Goal: Task Accomplishment & Management: Use online tool/utility

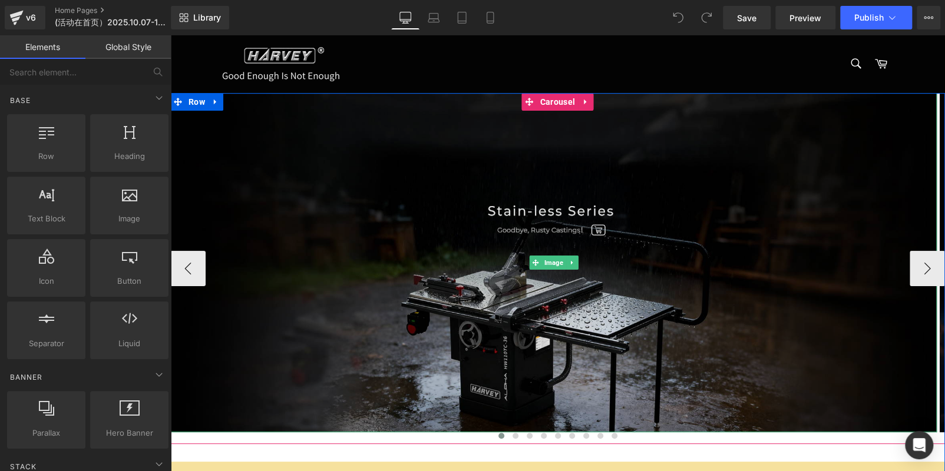
drag, startPoint x: 502, startPoint y: 252, endPoint x: 430, endPoint y: 295, distance: 84.3
click at [502, 251] on img at bounding box center [553, 262] width 767 height 339
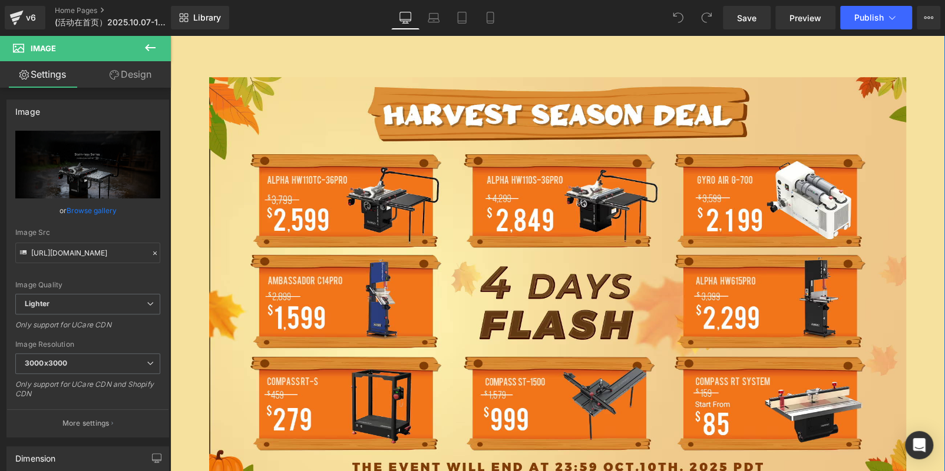
scroll to position [707, 0]
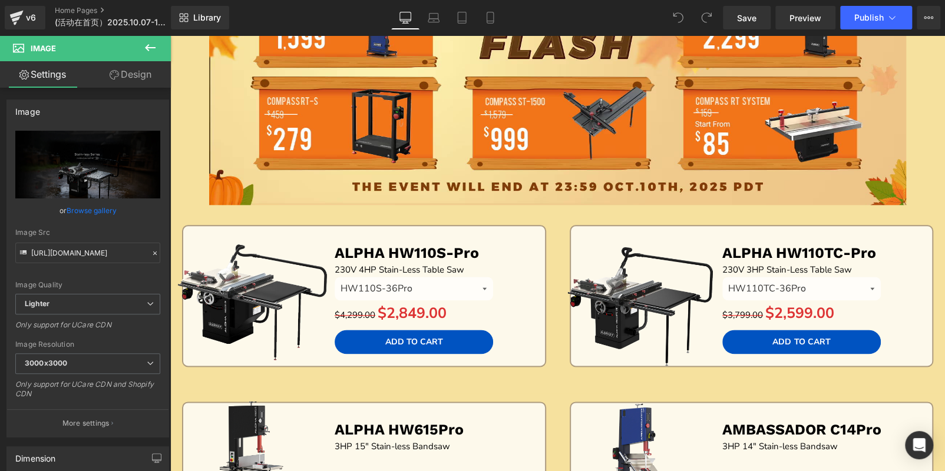
click at [144, 48] on icon at bounding box center [150, 48] width 14 height 14
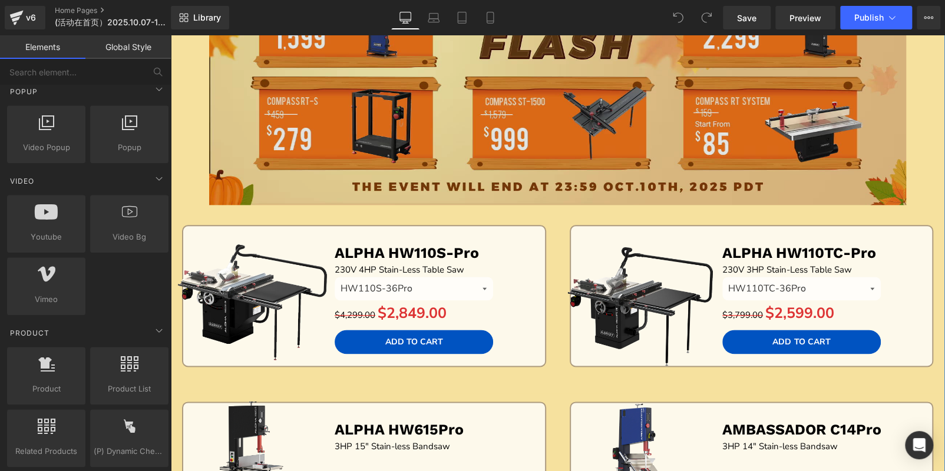
scroll to position [824, 0]
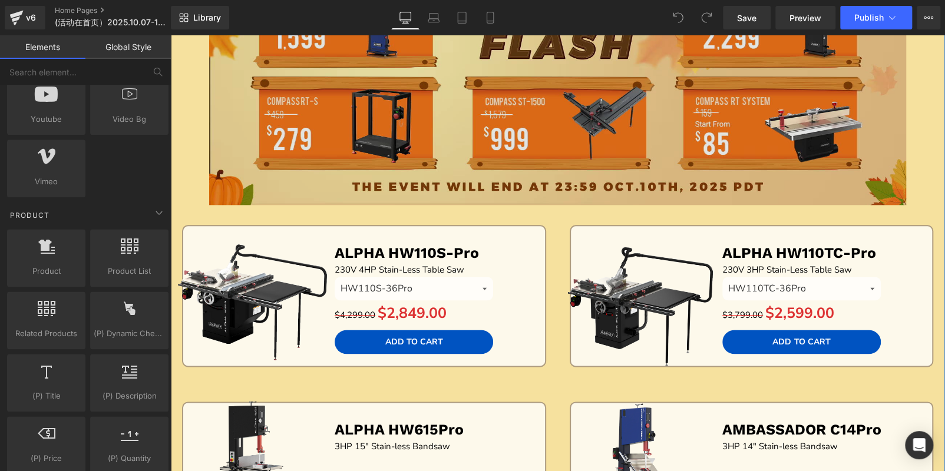
click at [338, 100] on img at bounding box center [558, 1] width 698 height 408
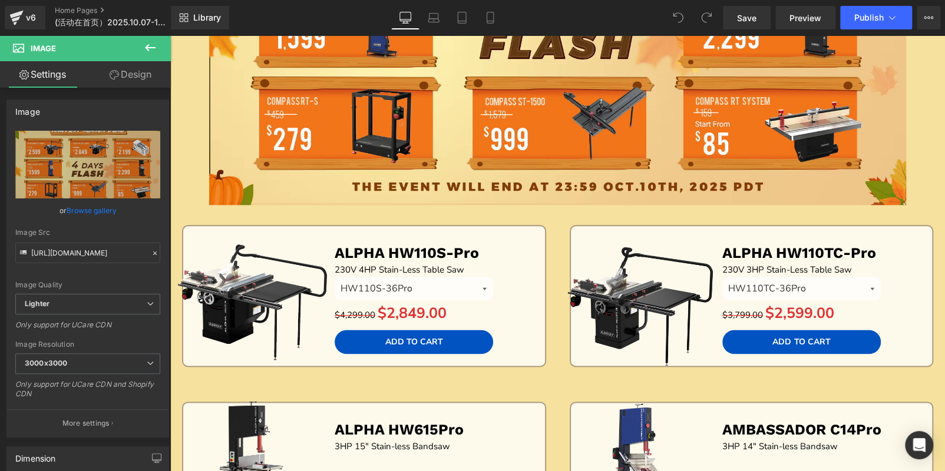
click at [152, 49] on icon at bounding box center [150, 48] width 14 height 14
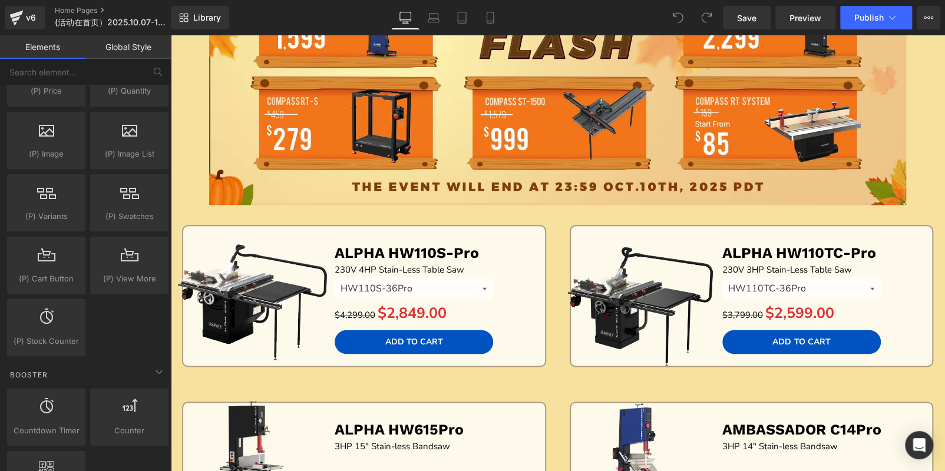
scroll to position [1355, 0]
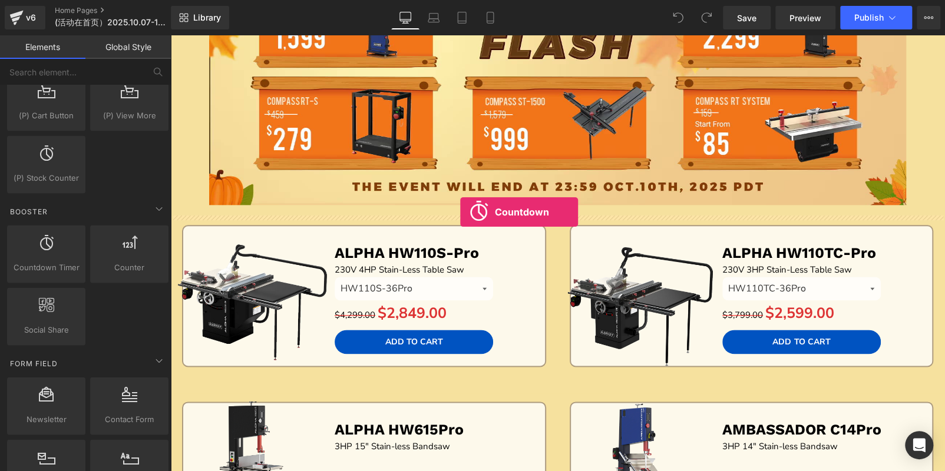
drag, startPoint x: 222, startPoint y: 293, endPoint x: 460, endPoint y: 213, distance: 251.4
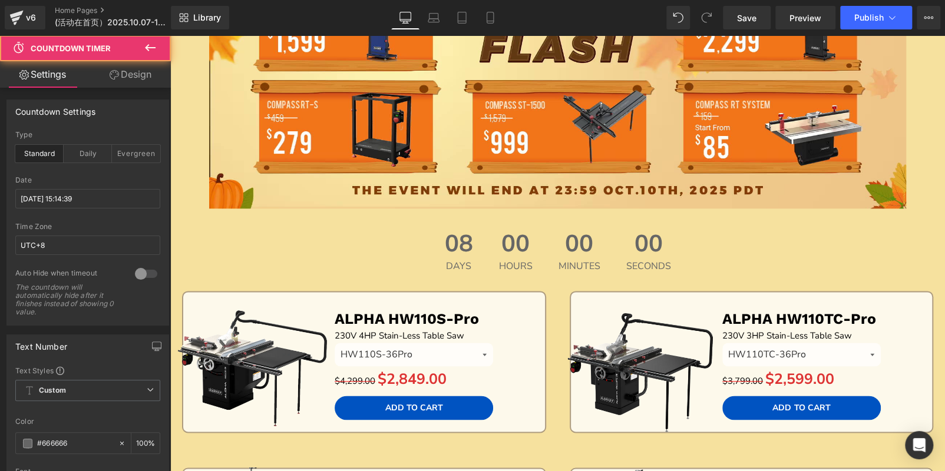
scroll to position [710, 0]
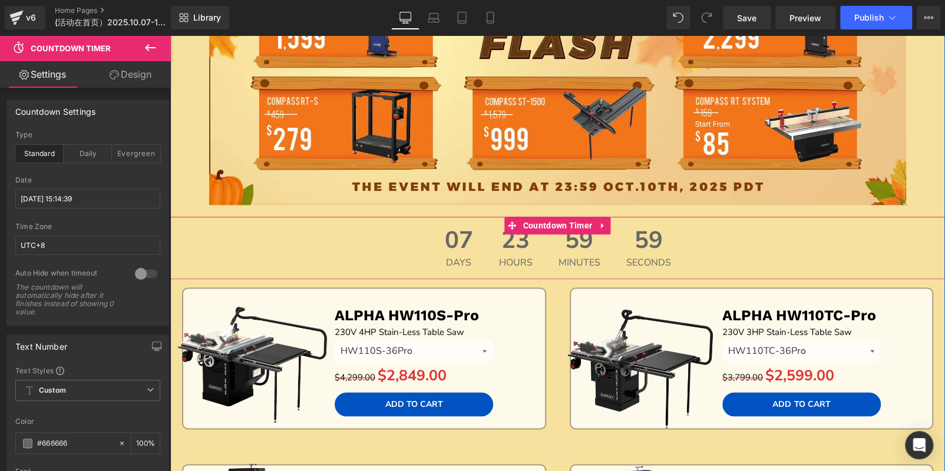
click at [487, 244] on div "23 Hours" at bounding box center [515, 248] width 57 height 62
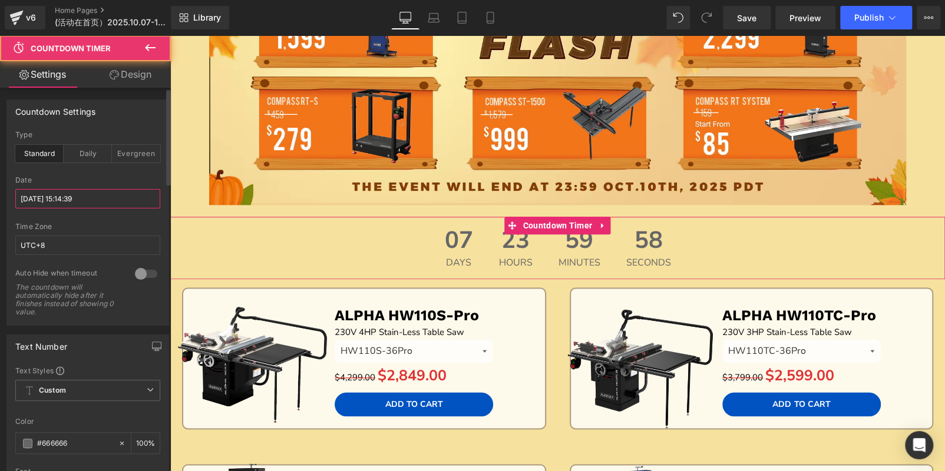
click at [77, 194] on input "[DATE] 15:14:39" at bounding box center [87, 198] width 145 height 19
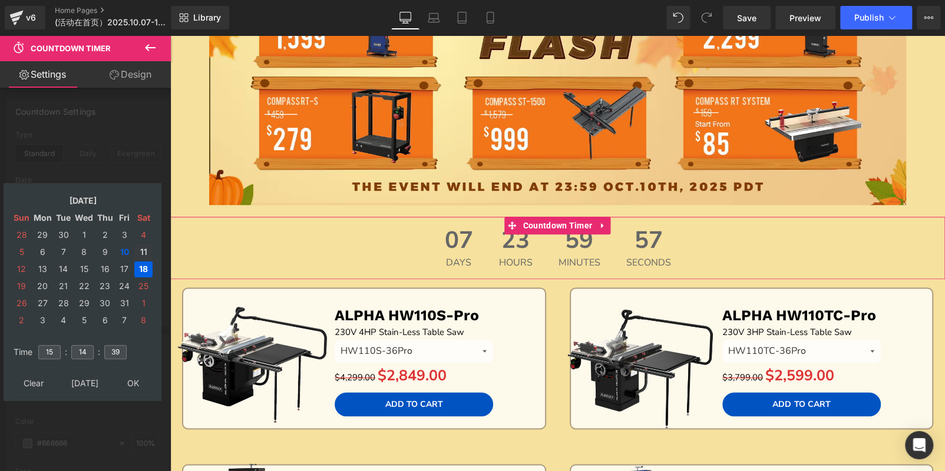
drag, startPoint x: 138, startPoint y: 249, endPoint x: 128, endPoint y: 263, distance: 17.8
click at [138, 249] on td "11" at bounding box center [143, 253] width 18 height 16
drag, startPoint x: 86, startPoint y: 346, endPoint x: 48, endPoint y: 344, distance: 37.8
click at [49, 344] on tr "Time 15 : 14 : 39" at bounding box center [83, 345] width 144 height 13
type input "00"
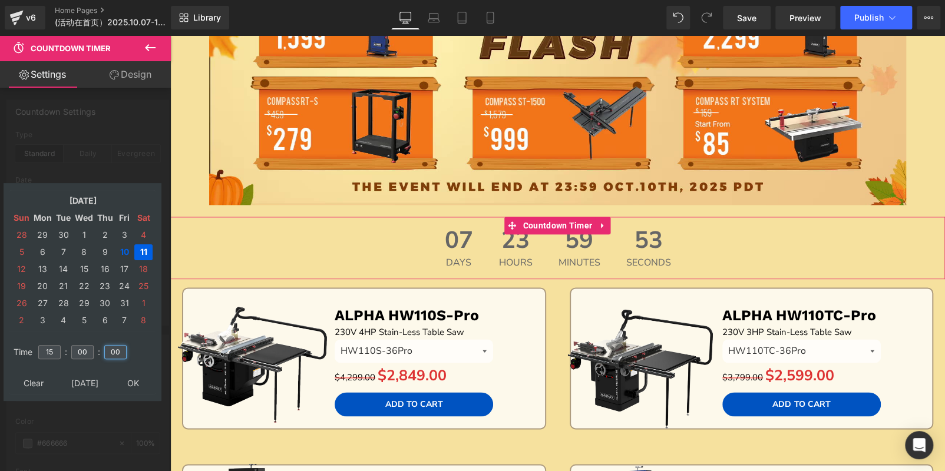
type input "00"
type input "[DATE] 15:00:00"
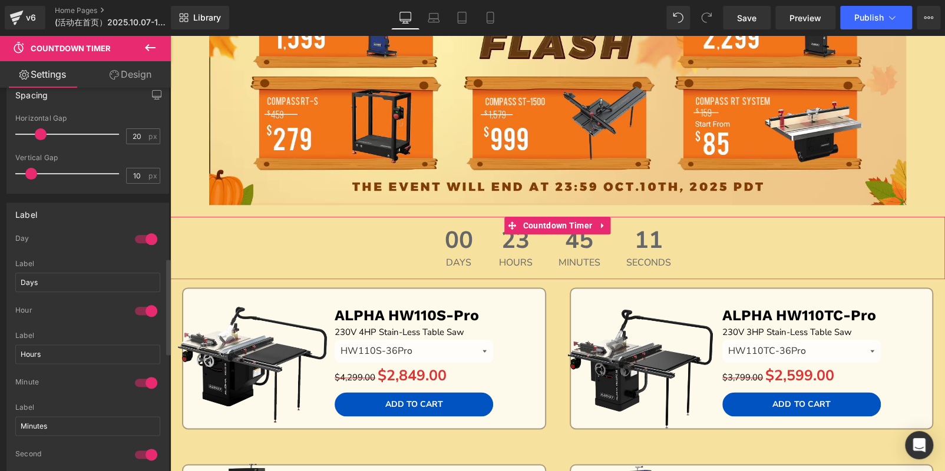
scroll to position [707, 0]
click at [137, 236] on div at bounding box center [146, 236] width 28 height 19
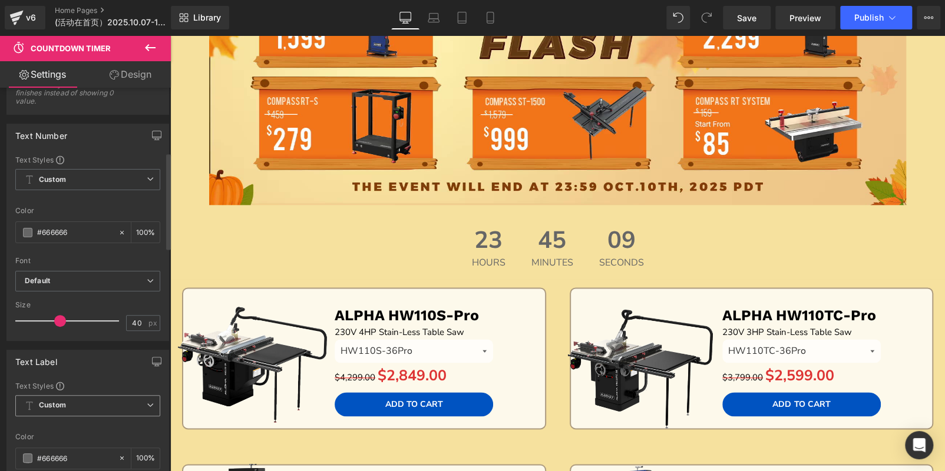
scroll to position [176, 0]
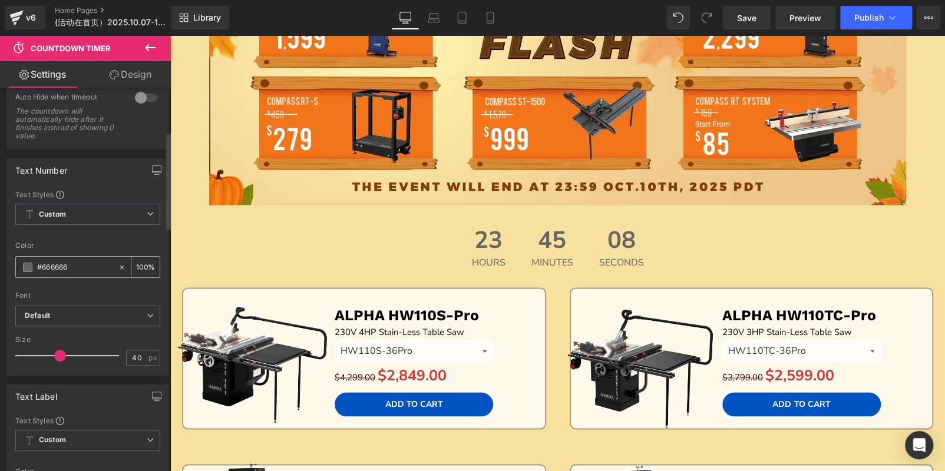
click at [31, 269] on div "#666666" at bounding box center [67, 267] width 102 height 21
click at [30, 266] on span at bounding box center [27, 267] width 9 height 9
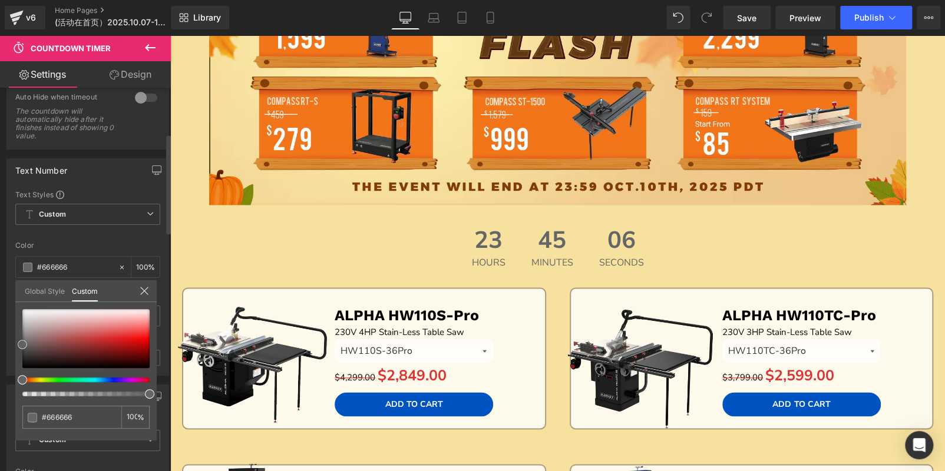
type input "#676464"
type input "#a35656"
type input "#d81c1c"
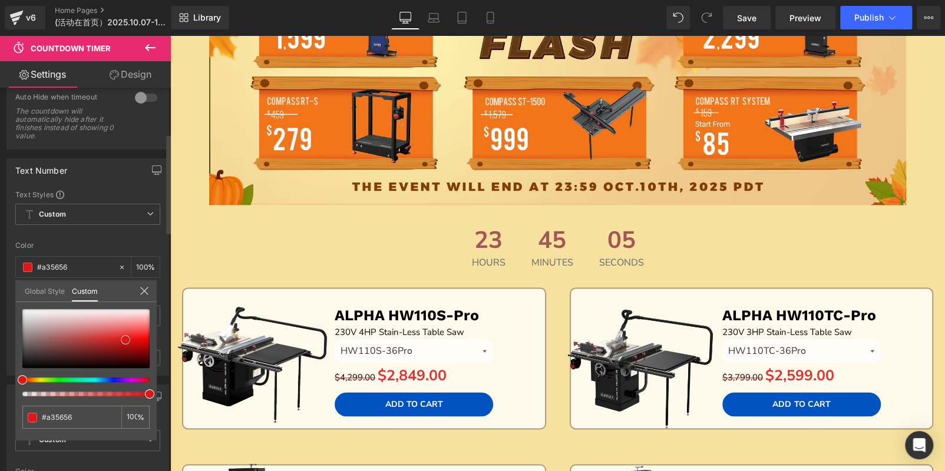
type input "#d81c1c"
type input "#e11313"
type input "#dd0c0c"
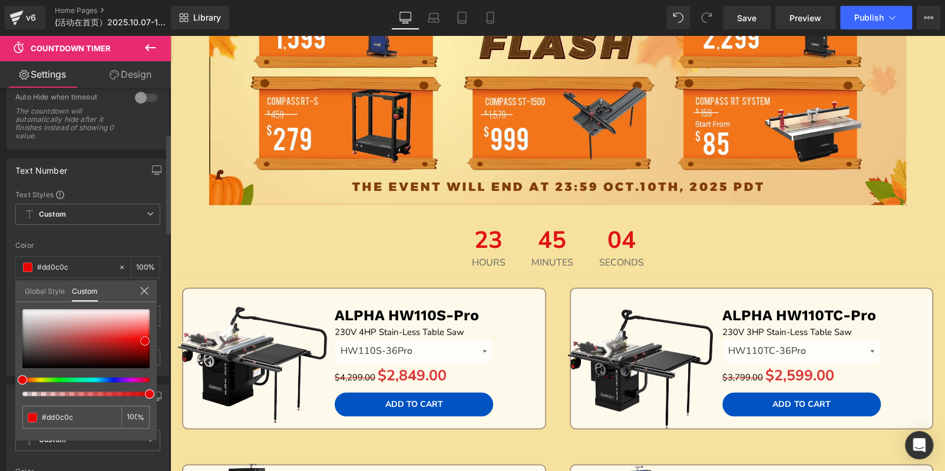
type input "#e70303"
type input "#e80202"
type input "#e90101"
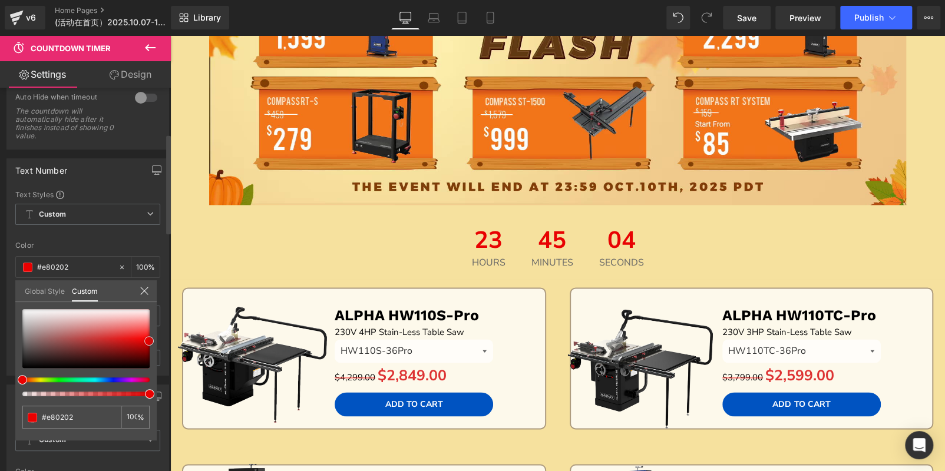
type input "#e90101"
type input "#ea0000"
type input "#ef0000"
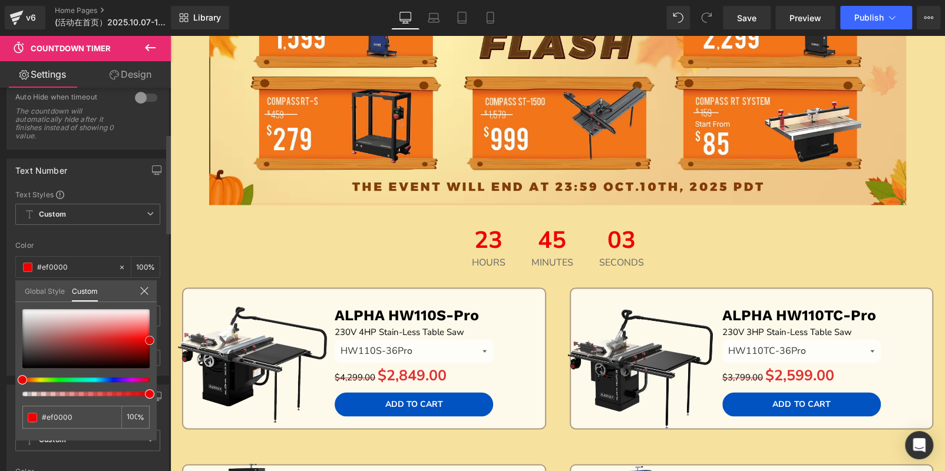
drag, startPoint x: 19, startPoint y: 344, endPoint x: 147, endPoint y: 340, distance: 127.9
click at [147, 340] on span at bounding box center [149, 340] width 9 height 9
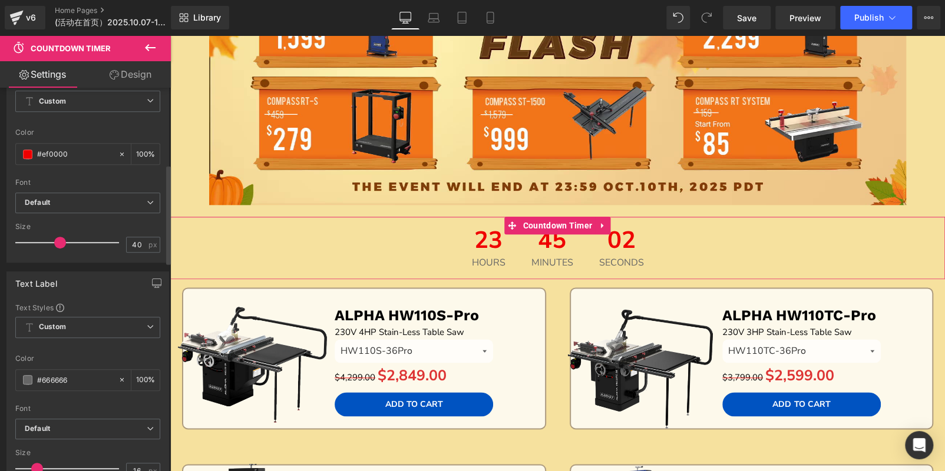
scroll to position [412, 0]
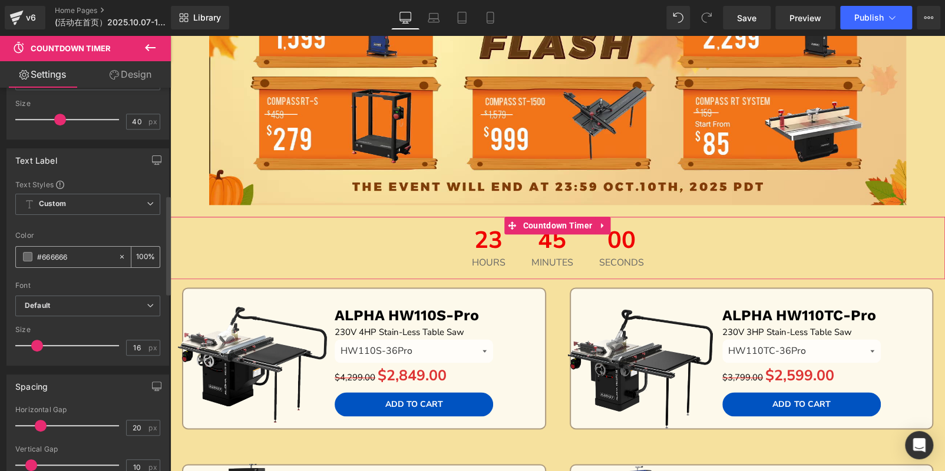
click at [25, 254] on span at bounding box center [27, 256] width 9 height 9
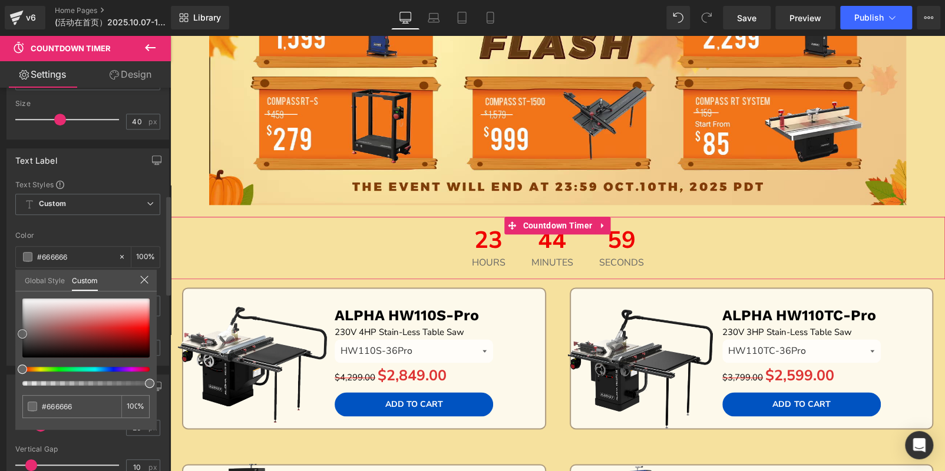
type input "#636363"
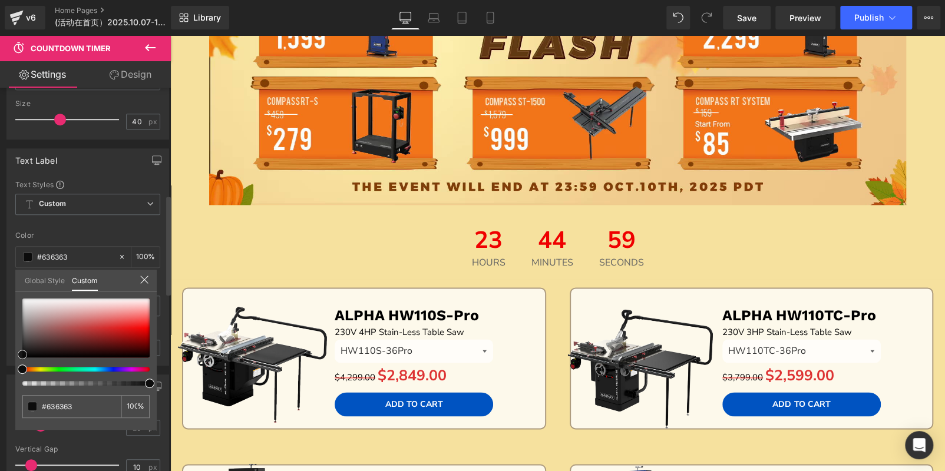
type input "#2b2b2b"
type input "#000000"
drag, startPoint x: 23, startPoint y: 333, endPoint x: 22, endPoint y: 376, distance: 43.0
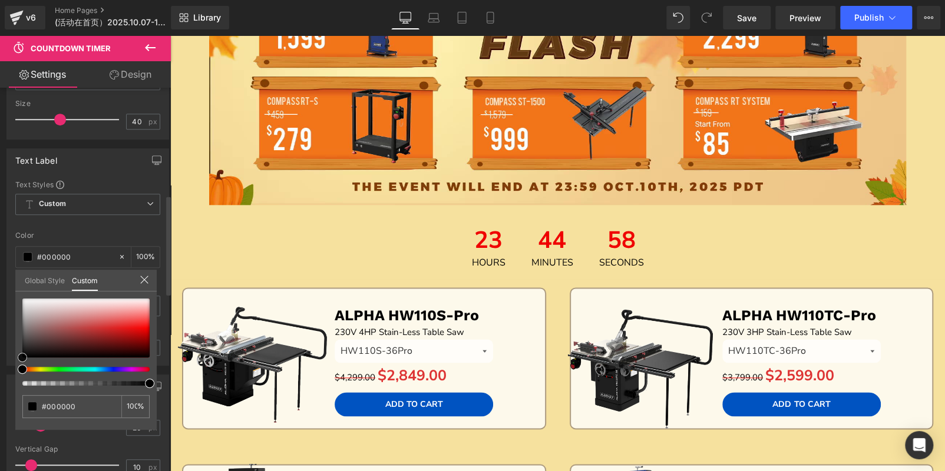
click at [22, 376] on div at bounding box center [85, 342] width 127 height 87
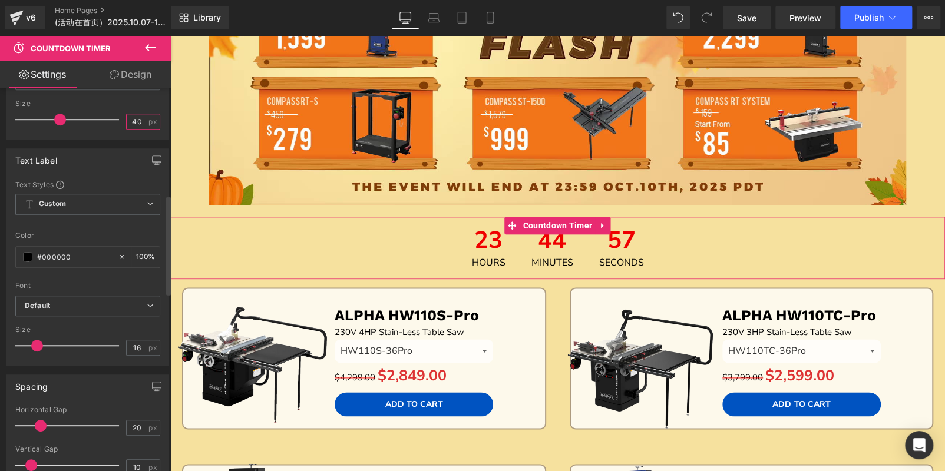
click at [134, 121] on input "40" at bounding box center [137, 121] width 21 height 15
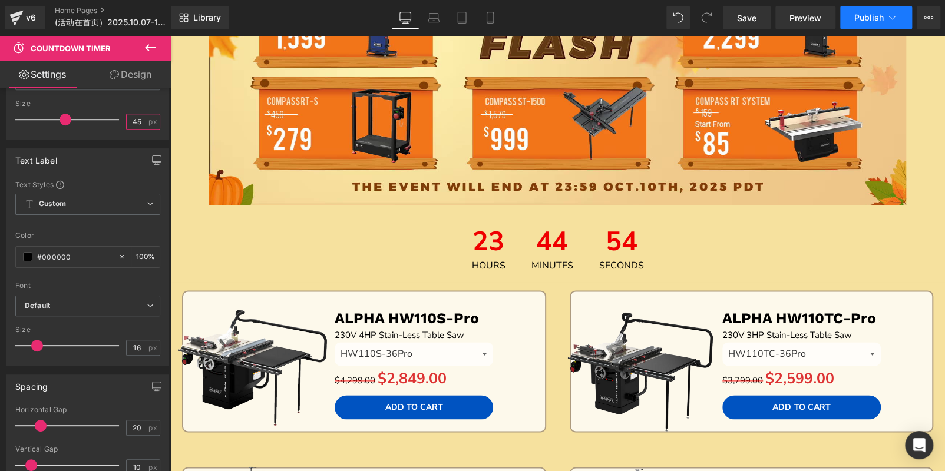
type input "45"
click at [861, 19] on span "Publish" at bounding box center [868, 17] width 29 height 9
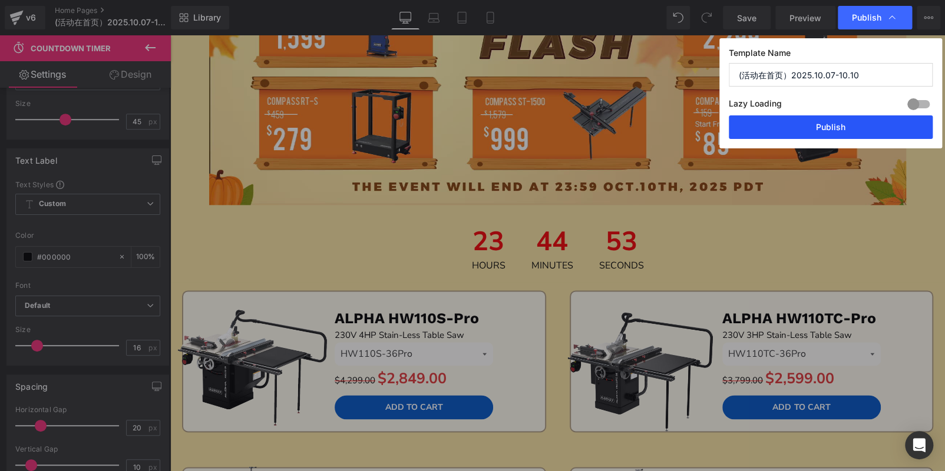
click at [831, 115] on button "Publish" at bounding box center [831, 127] width 204 height 24
